Goal: Use online tool/utility: Use online tool/utility

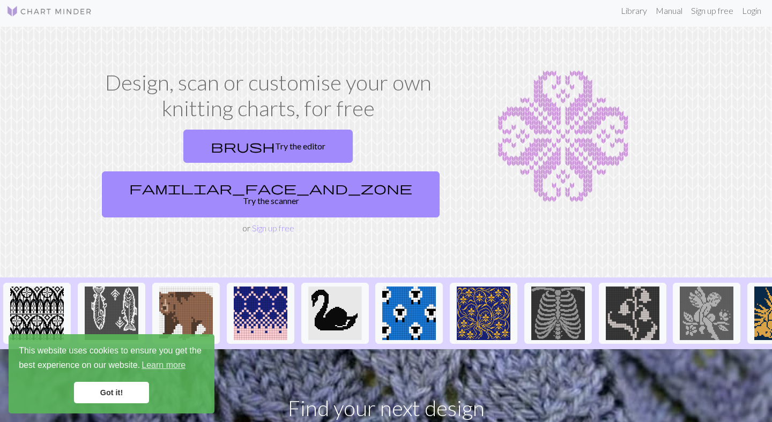
scroll to position [4, 0]
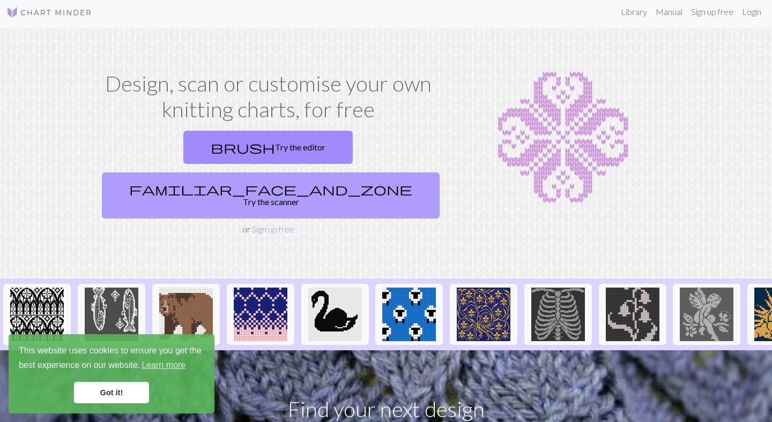
click at [336, 173] on link "familiar_face_and_zone Try the scanner" at bounding box center [271, 196] width 338 height 46
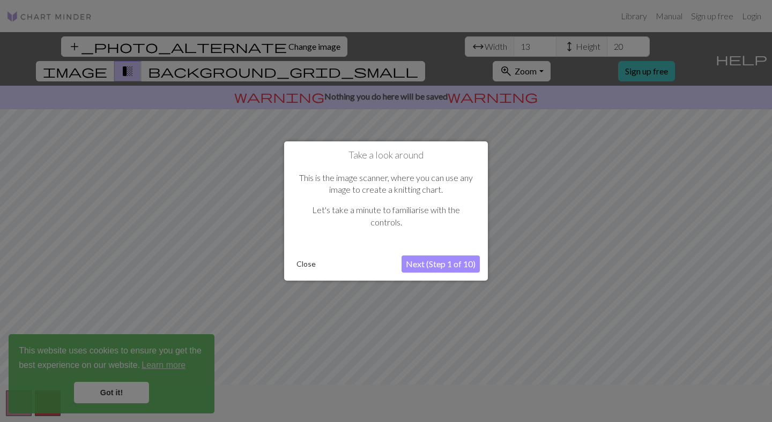
click at [307, 267] on button "Close" at bounding box center [306, 264] width 28 height 16
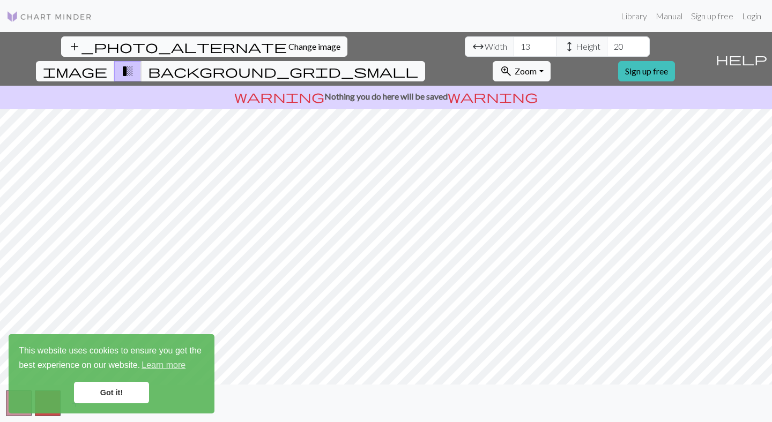
click at [288, 47] on span "Change image" at bounding box center [314, 46] width 52 height 10
click at [607, 40] on input "9" at bounding box center [628, 46] width 43 height 20
click at [607, 53] on input "8" at bounding box center [628, 46] width 43 height 20
click at [607, 53] on input "7" at bounding box center [628, 46] width 43 height 20
click at [607, 44] on input "8" at bounding box center [628, 46] width 43 height 20
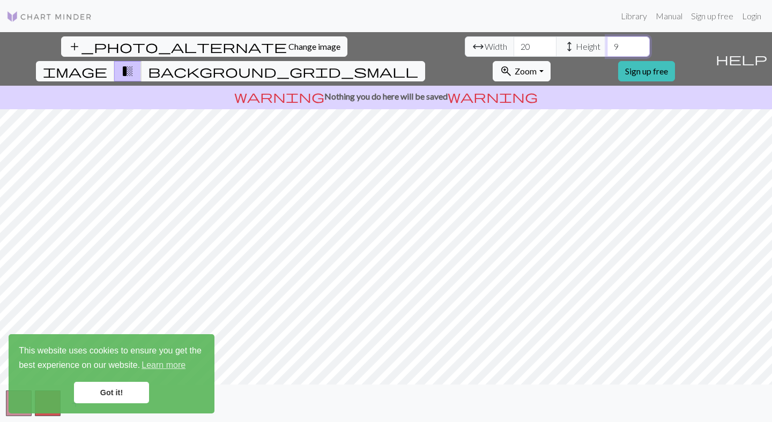
click at [607, 44] on input "9" at bounding box center [628, 46] width 43 height 20
click at [607, 44] on input "10" at bounding box center [628, 46] width 43 height 20
click at [607, 44] on input "11" at bounding box center [628, 46] width 43 height 20
click at [607, 44] on input "12" at bounding box center [628, 46] width 43 height 20
click at [607, 44] on input "13" at bounding box center [628, 46] width 43 height 20
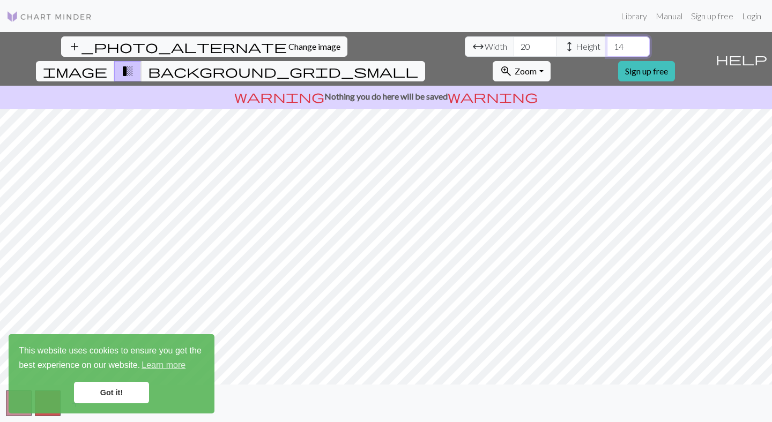
click at [607, 44] on input "14" at bounding box center [628, 46] width 43 height 20
click at [607, 44] on input "15" at bounding box center [628, 46] width 43 height 20
click at [607, 44] on input "16" at bounding box center [628, 46] width 43 height 20
click at [607, 44] on input "17" at bounding box center [628, 46] width 43 height 20
click at [607, 43] on input "18" at bounding box center [628, 46] width 43 height 20
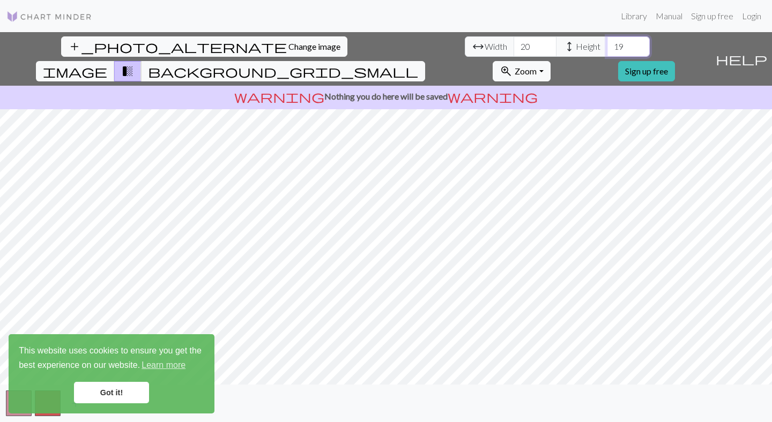
click at [607, 43] on input "19" at bounding box center [628, 46] width 43 height 20
click at [607, 43] on input "20" at bounding box center [628, 46] width 43 height 20
click at [607, 43] on input "21" at bounding box center [628, 46] width 43 height 20
click at [607, 43] on input "22" at bounding box center [628, 46] width 43 height 20
click at [607, 43] on input "23" at bounding box center [628, 46] width 43 height 20
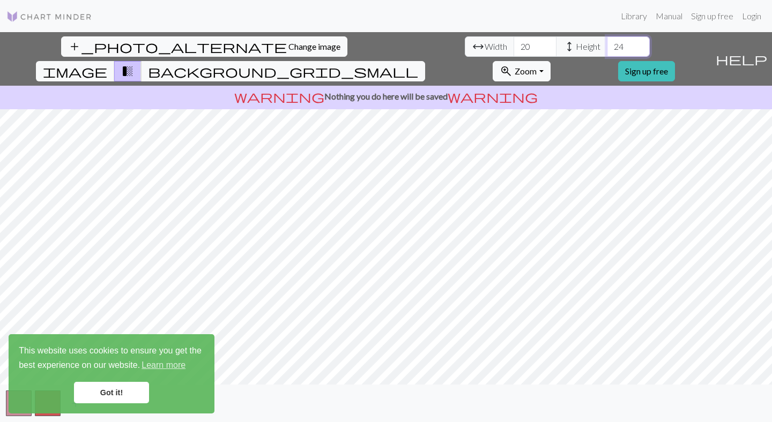
click at [607, 43] on input "24" at bounding box center [628, 46] width 43 height 20
click at [607, 43] on input "25" at bounding box center [628, 46] width 43 height 20
click at [607, 43] on input "26" at bounding box center [628, 46] width 43 height 20
click at [607, 43] on input "27" at bounding box center [628, 46] width 43 height 20
click at [607, 43] on input "28" at bounding box center [628, 46] width 43 height 20
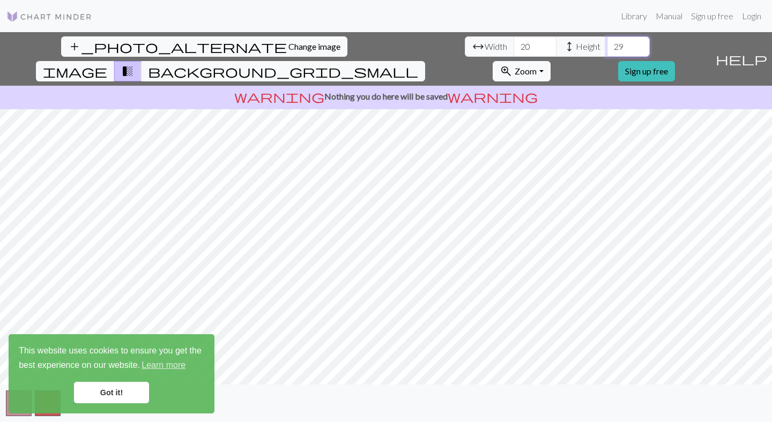
click at [607, 43] on input "29" at bounding box center [628, 46] width 43 height 20
click at [607, 43] on input "30" at bounding box center [628, 46] width 43 height 20
click at [607, 43] on input "31" at bounding box center [628, 46] width 43 height 20
click at [607, 43] on input "32" at bounding box center [628, 46] width 43 height 20
click at [607, 43] on input "33" at bounding box center [628, 46] width 43 height 20
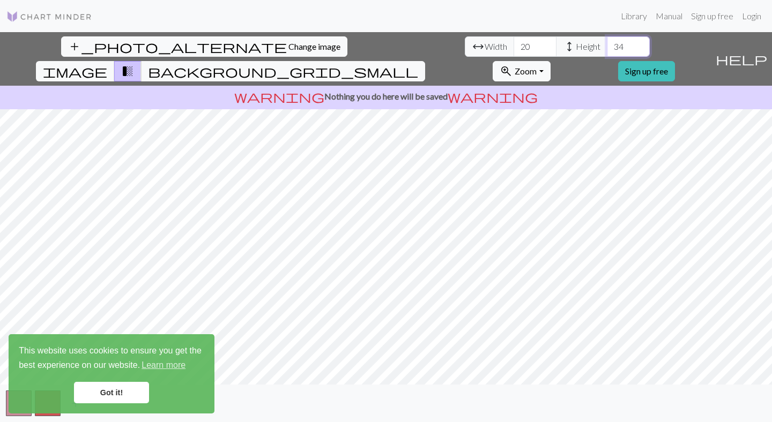
click at [607, 43] on input "34" at bounding box center [628, 46] width 43 height 20
click at [607, 43] on input "35" at bounding box center [628, 46] width 43 height 20
click at [607, 43] on input "36" at bounding box center [628, 46] width 43 height 20
click at [607, 43] on input "37" at bounding box center [628, 46] width 43 height 20
click at [607, 43] on input "38" at bounding box center [628, 46] width 43 height 20
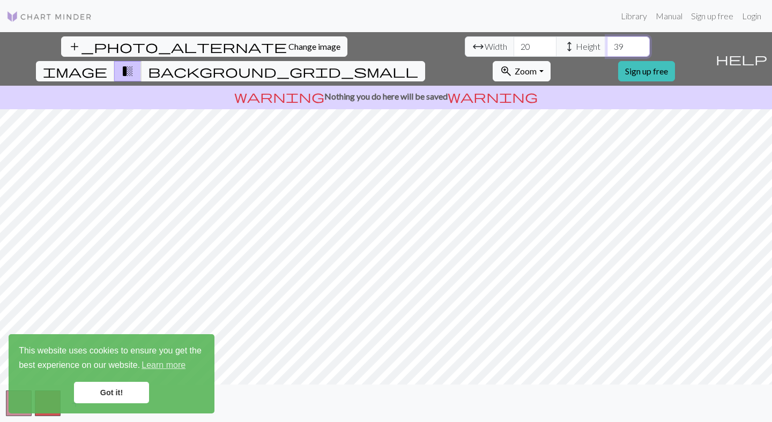
click at [607, 43] on input "39" at bounding box center [628, 46] width 43 height 20
click at [607, 43] on input "40" at bounding box center [628, 46] width 43 height 20
click at [607, 43] on input "41" at bounding box center [628, 46] width 43 height 20
click at [607, 43] on input "42" at bounding box center [628, 46] width 43 height 20
type input "43"
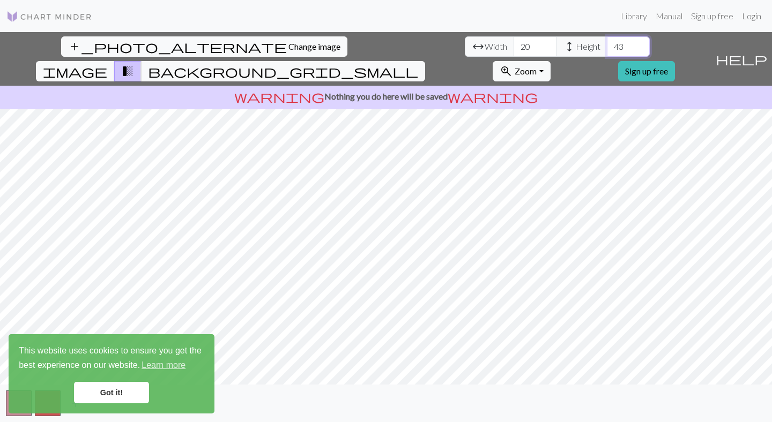
click at [607, 43] on input "43" at bounding box center [628, 46] width 43 height 20
click at [513, 42] on input "40" at bounding box center [534, 46] width 43 height 20
click at [513, 42] on input "50" at bounding box center [534, 46] width 43 height 20
click at [513, 42] on input "51" at bounding box center [534, 46] width 43 height 20
click at [513, 42] on input "52" at bounding box center [534, 46] width 43 height 20
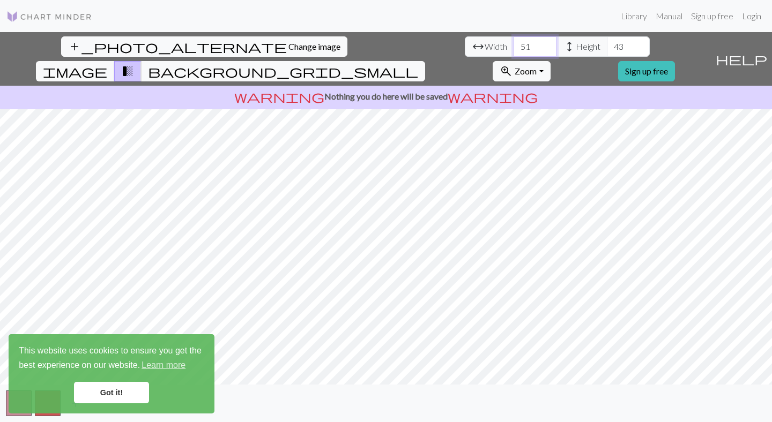
click at [513, 52] on input "51" at bounding box center [534, 46] width 43 height 20
click at [513, 44] on input "52" at bounding box center [534, 46] width 43 height 20
click at [513, 44] on input "53" at bounding box center [534, 46] width 43 height 20
click at [513, 44] on input "54" at bounding box center [534, 46] width 43 height 20
click at [513, 44] on input "55" at bounding box center [534, 46] width 43 height 20
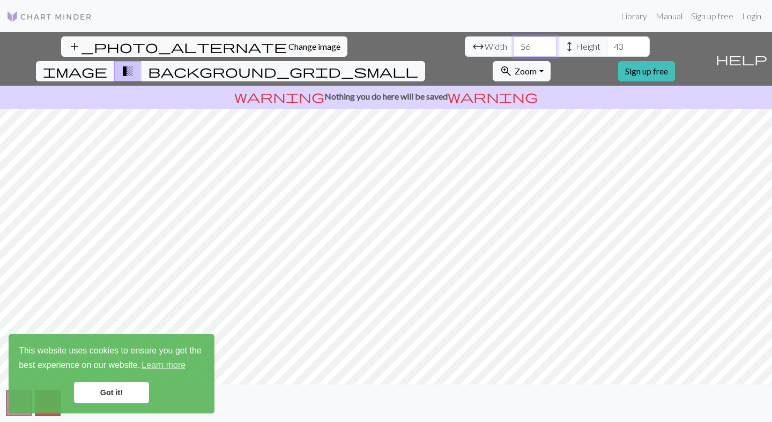
click at [513, 44] on input "56" at bounding box center [534, 46] width 43 height 20
click at [513, 44] on input "57" at bounding box center [534, 46] width 43 height 20
click at [513, 44] on input "58" at bounding box center [534, 46] width 43 height 20
click at [513, 44] on input "67" at bounding box center [534, 46] width 43 height 20
click at [513, 45] on input "68" at bounding box center [534, 46] width 43 height 20
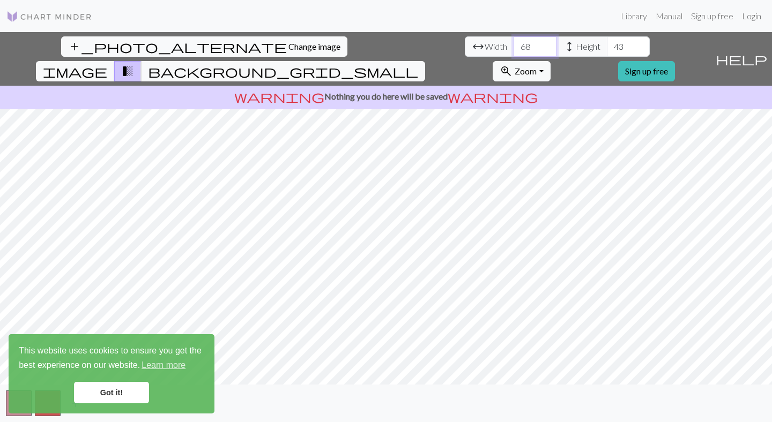
click at [513, 54] on input "68" at bounding box center [534, 46] width 43 height 20
click at [513, 53] on input "67" at bounding box center [534, 46] width 43 height 20
click at [513, 52] on input "66" at bounding box center [534, 46] width 43 height 20
type input "65"
click at [513, 52] on input "65" at bounding box center [534, 46] width 43 height 20
